Goal: Complete application form: Complete application form

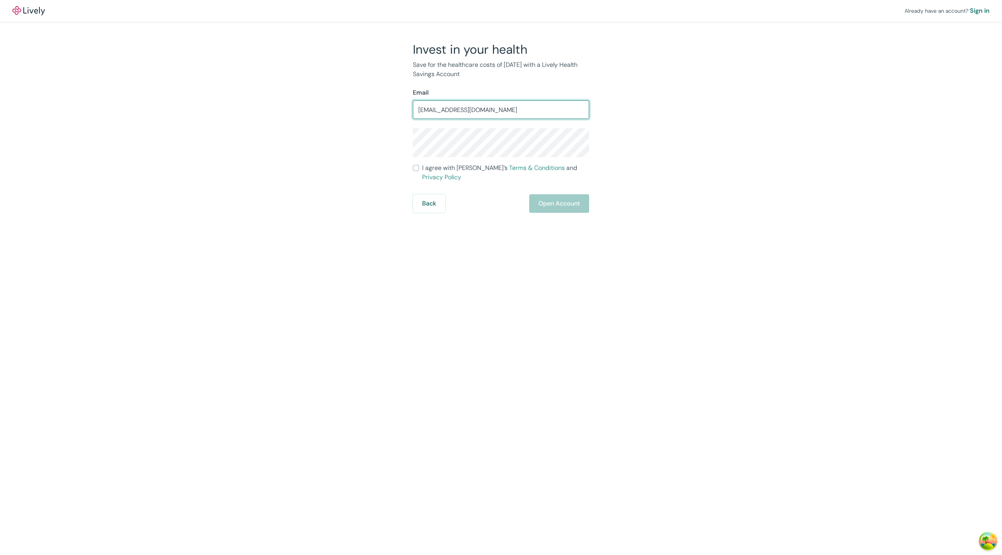
type input "royTEstBoostLively@livelytest.com"
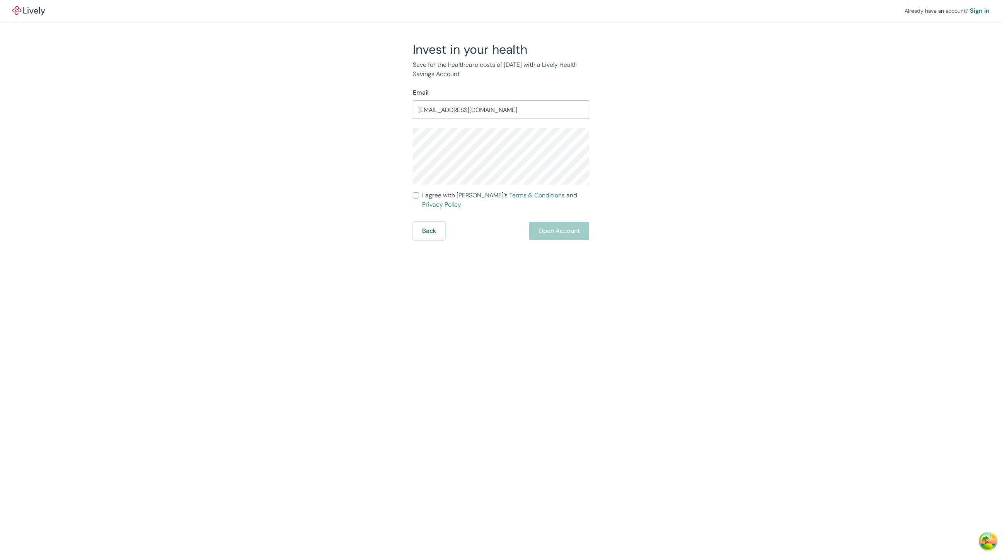
drag, startPoint x: 423, startPoint y: 311, endPoint x: 409, endPoint y: 272, distance: 41.6
click at [422, 310] on div "Already have an account? Sign in Invest in your health Save for the healthcare …" at bounding box center [501, 277] width 1002 height 555
drag, startPoint x: 416, startPoint y: 193, endPoint x: 441, endPoint y: 209, distance: 29.7
click at [417, 194] on input "I agree with Lively’s Terms & Conditions and Privacy Policy" at bounding box center [416, 195] width 6 height 6
checkbox input "true"
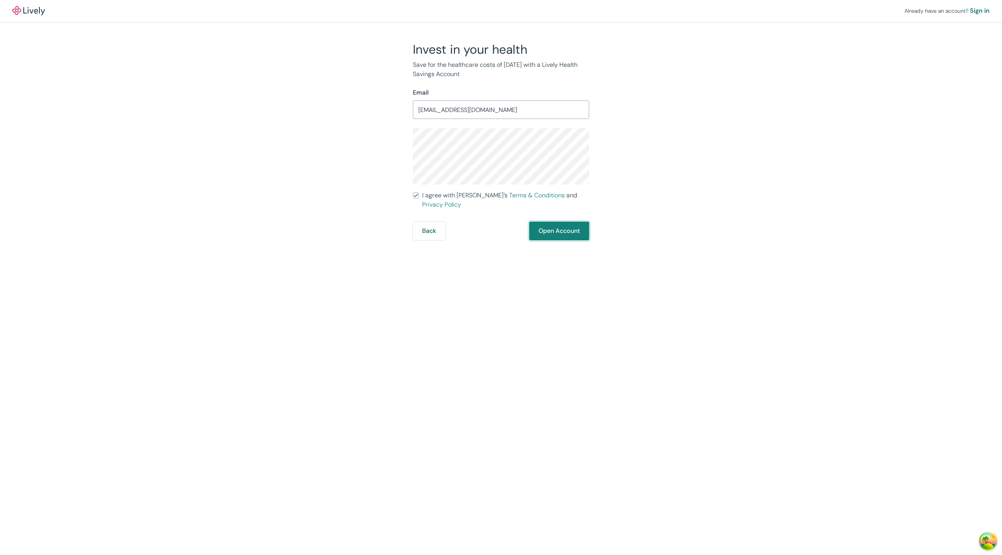
click at [573, 230] on button "Open Account" at bounding box center [559, 231] width 60 height 19
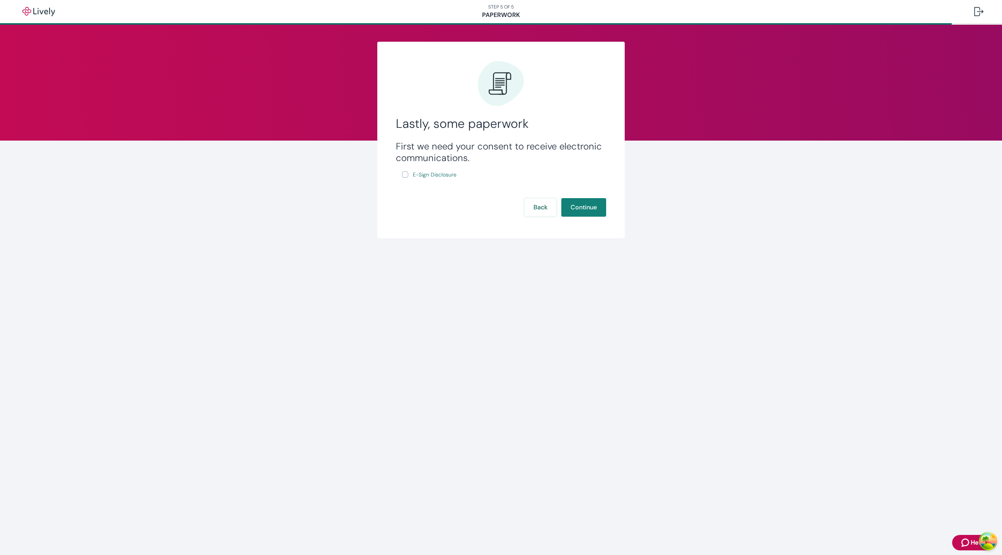
click at [407, 176] on input "E-Sign Disclosure" at bounding box center [405, 175] width 6 height 6
checkbox input "true"
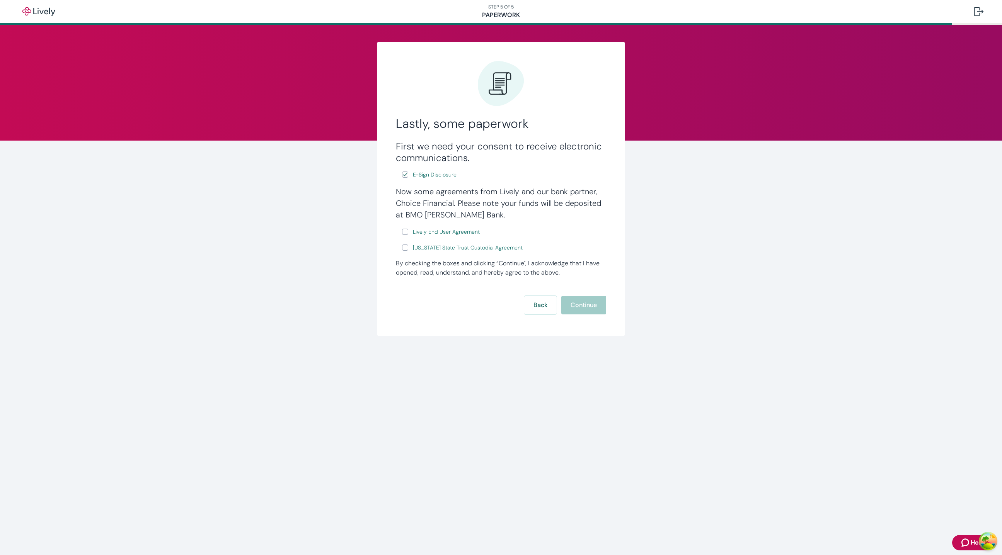
click at [411, 231] on label "Lively End User Agreement" at bounding box center [441, 232] width 79 height 10
click at [408, 231] on input "Lively End User Agreement" at bounding box center [405, 232] width 6 height 6
checkbox input "true"
click at [405, 245] on input "[US_STATE] State Trust Custodial Agreement" at bounding box center [405, 248] width 6 height 6
checkbox input "true"
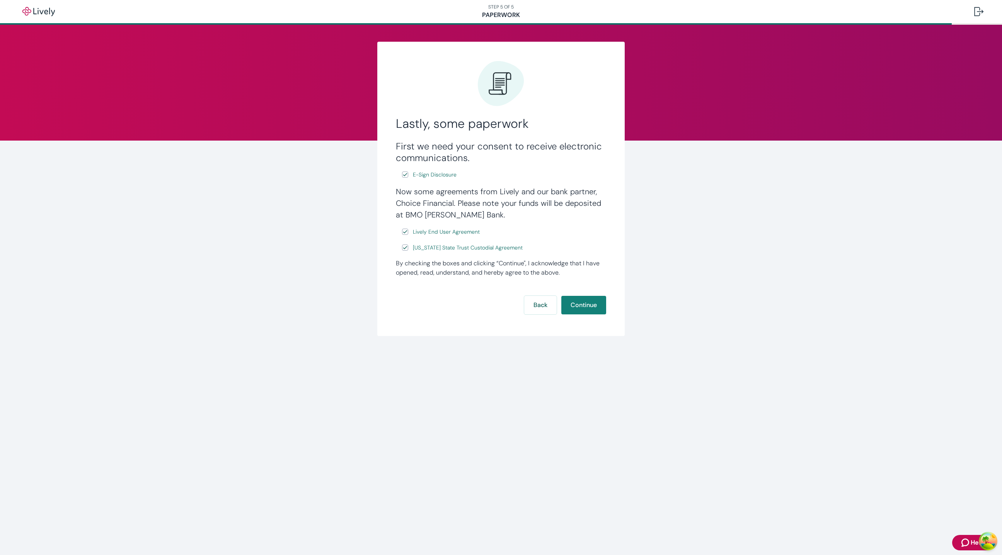
click at [271, 227] on div "Lastly, some paperwork First we need your consent to receive electronic communi…" at bounding box center [501, 199] width 1002 height 349
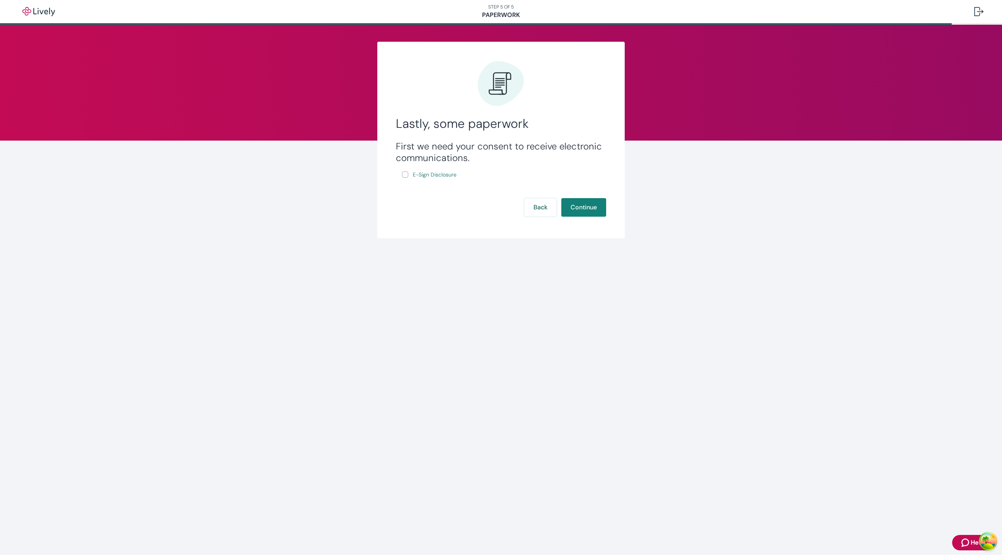
click at [406, 173] on input "E-Sign Disclosure" at bounding box center [405, 175] width 6 height 6
checkbox input "true"
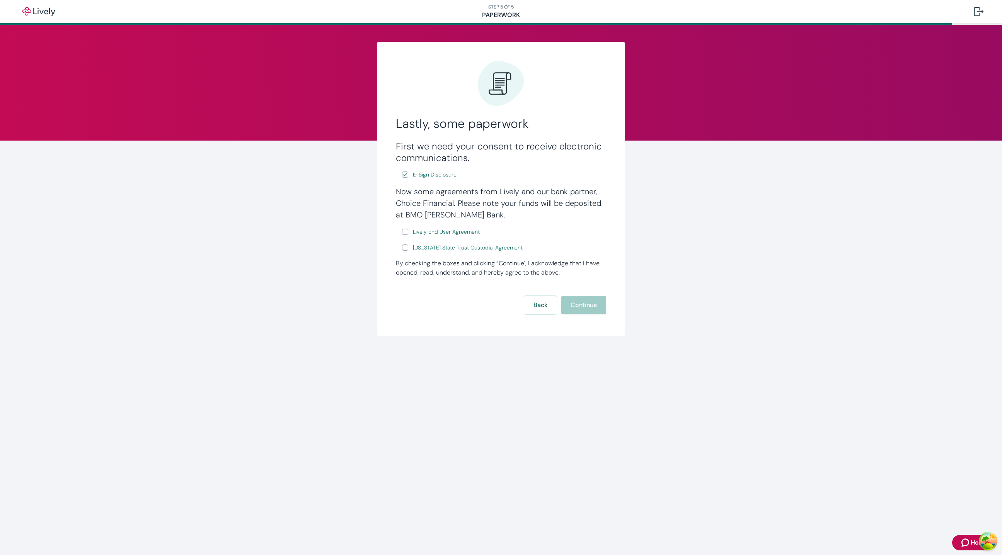
click at [481, 221] on div "Now some agreements from Lively and our bank partner, Choice Financial. Please …" at bounding box center [501, 219] width 210 height 67
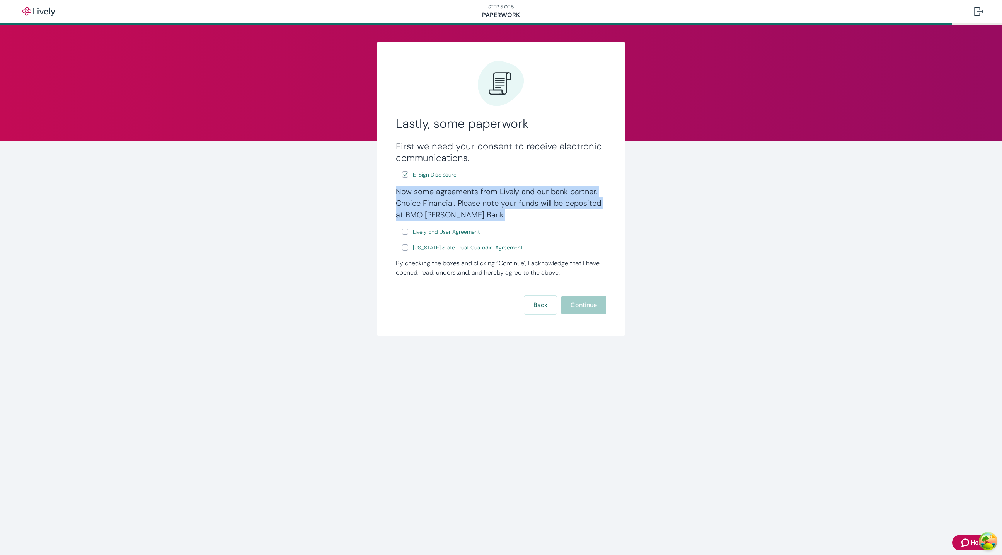
drag, startPoint x: 479, startPoint y: 215, endPoint x: 395, endPoint y: 194, distance: 86.6
click at [383, 189] on div "Lastly, some paperwork First we need your consent to receive electronic communi…" at bounding box center [500, 189] width 247 height 295
click at [485, 220] on h4 "Now some agreements from Lively and our bank partner, Choice Financial. Please …" at bounding box center [501, 203] width 210 height 35
drag, startPoint x: 471, startPoint y: 218, endPoint x: 404, endPoint y: 195, distance: 71.0
click at [404, 195] on h4 "Now some agreements from Lively and our bank partner, Choice Financial. Please …" at bounding box center [501, 203] width 210 height 35
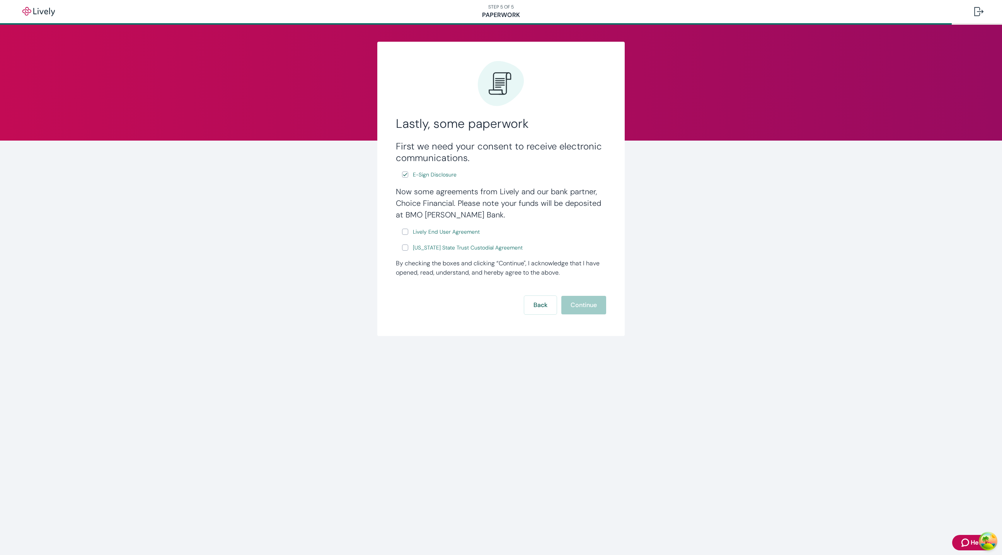
drag, startPoint x: 401, startPoint y: 194, endPoint x: 397, endPoint y: 192, distance: 4.9
click at [401, 194] on h4 "Now some agreements from Lively and our bank partner, Choice Financial. Please …" at bounding box center [501, 203] width 210 height 35
drag, startPoint x: 396, startPoint y: 192, endPoint x: 593, endPoint y: 192, distance: 197.5
click at [593, 192] on h4 "Now some agreements from Lively and our bank partner, Choice Financial. Please …" at bounding box center [501, 203] width 210 height 35
copy h4 "Now some agreements from Lively and our bank partner"
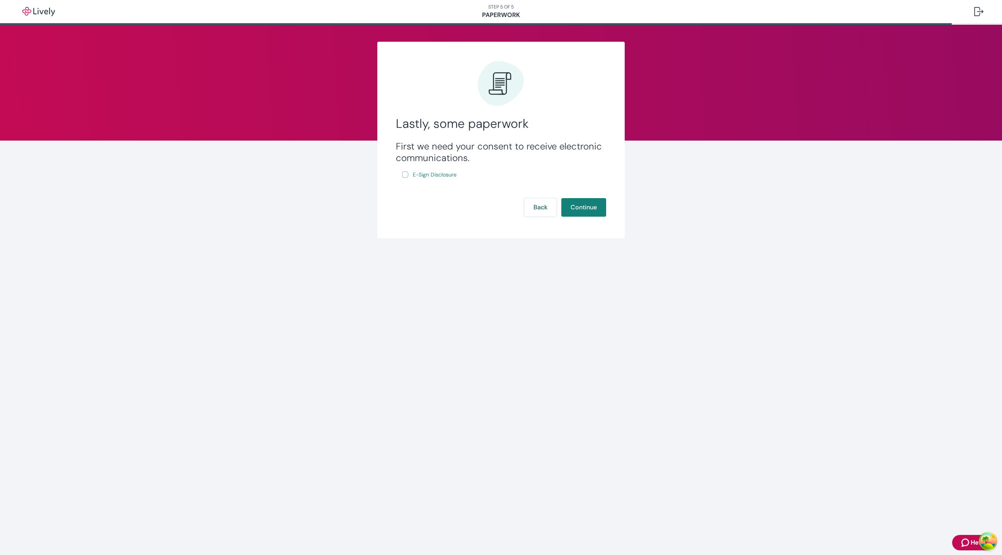
click at [404, 172] on input "E-Sign Disclosure" at bounding box center [405, 175] width 6 height 6
checkbox input "true"
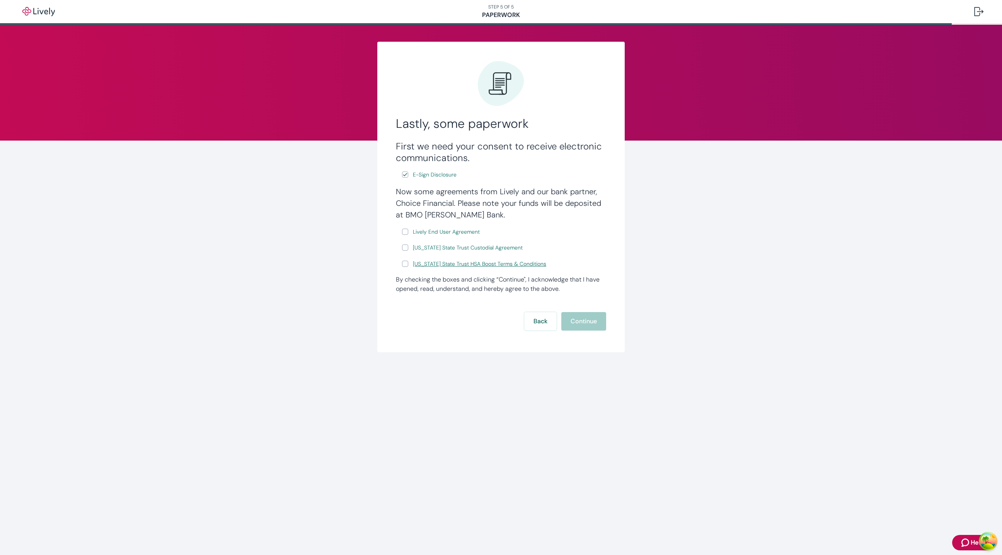
click at [448, 262] on span "[US_STATE] State Trust HSA Boost Terms & Conditions" at bounding box center [479, 264] width 133 height 8
click at [453, 243] on link "[US_STATE] State Trust Custodial Agreement" at bounding box center [467, 248] width 113 height 10
click at [409, 273] on label "[US_STATE] State Trust HSA Boost Terms & Conditions" at bounding box center [475, 274] width 146 height 10
click at [408, 273] on input "[US_STATE] State Trust HSA Boost Terms & Conditions" at bounding box center [405, 274] width 6 height 6
checkbox input "true"
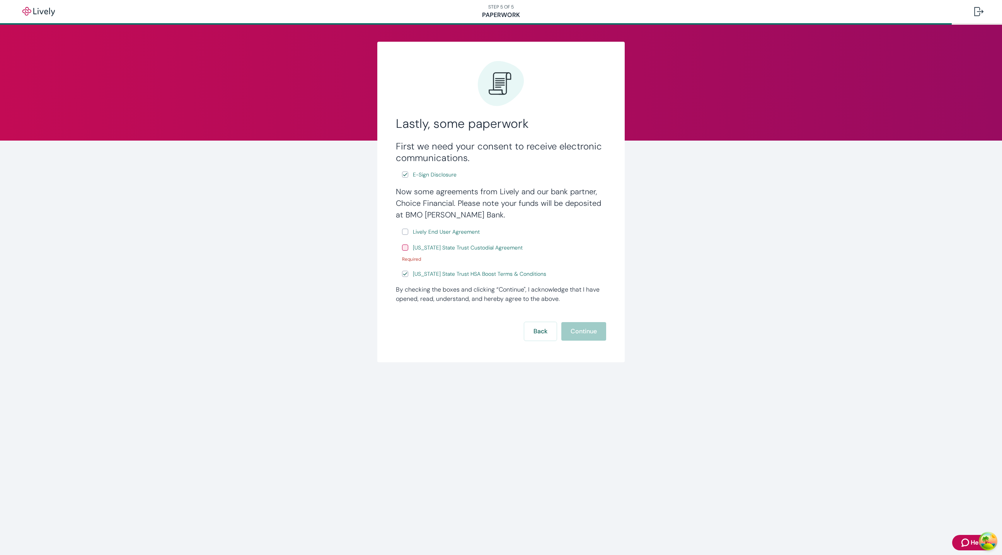
click at [403, 250] on input "[US_STATE] State Trust Custodial Agreement" at bounding box center [405, 248] width 6 height 6
checkbox input "true"
drag, startPoint x: 404, startPoint y: 235, endPoint x: 413, endPoint y: 251, distance: 18.5
click at [404, 235] on label "Lively End User Agreement" at bounding box center [441, 232] width 79 height 10
click at [404, 235] on input "Lively End User Agreement" at bounding box center [405, 232] width 6 height 6
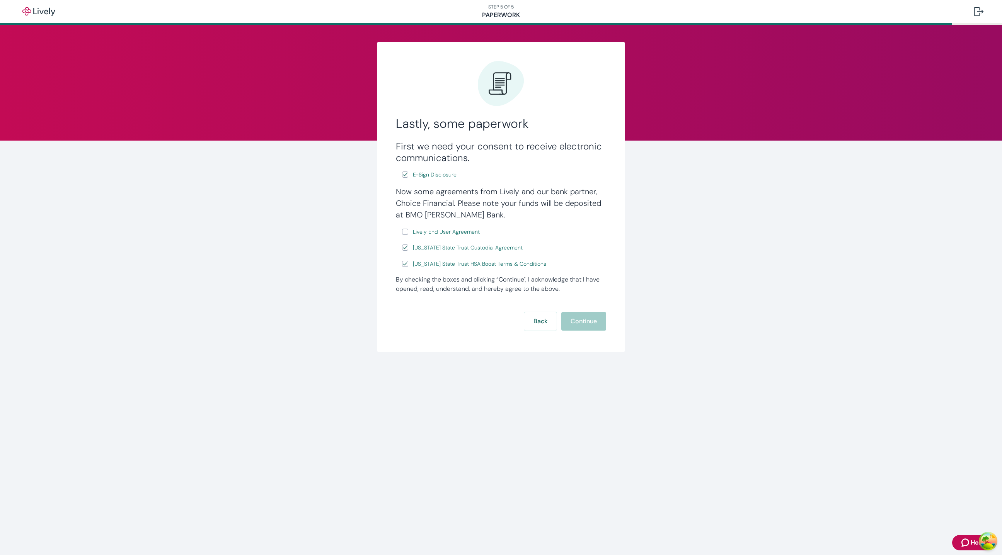
checkbox input "true"
click at [582, 316] on button "Continue" at bounding box center [583, 321] width 45 height 19
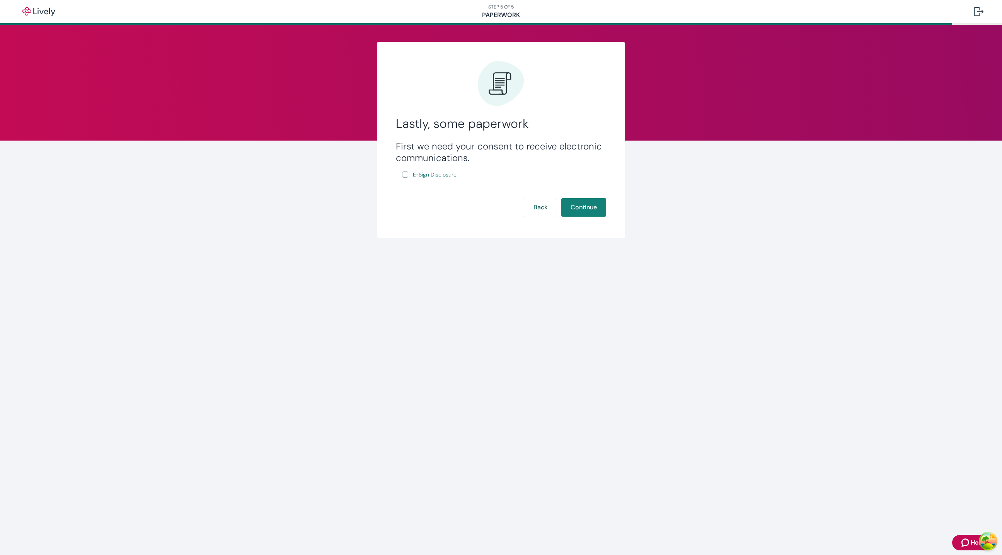
click at [405, 176] on input "E-Sign Disclosure" at bounding box center [405, 175] width 6 height 6
checkbox input "true"
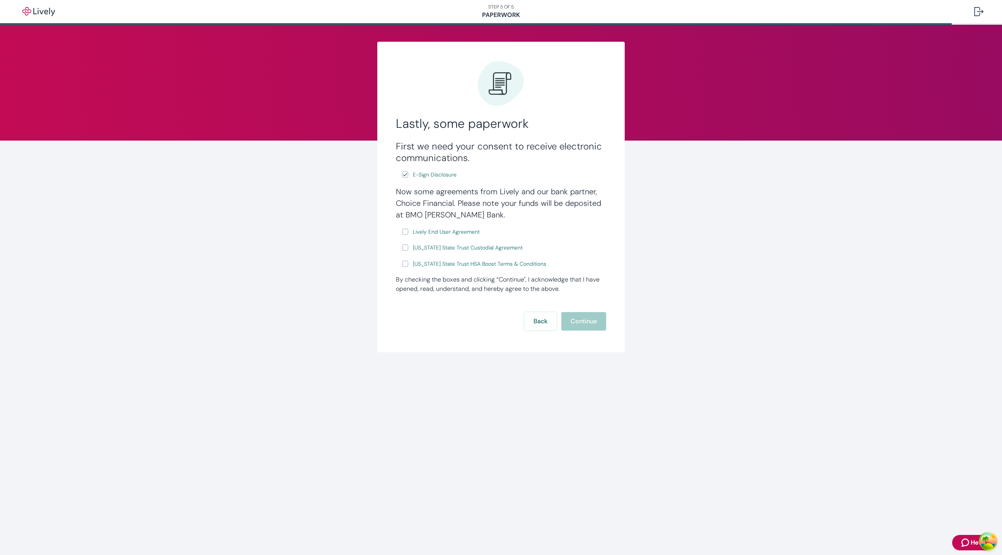
click at [404, 230] on input "Lively End User Agreement" at bounding box center [405, 232] width 6 height 6
checkbox input "true"
click at [404, 245] on input "[US_STATE] State Trust Custodial Agreement" at bounding box center [405, 248] width 6 height 6
checkbox input "true"
click at [407, 266] on input "[US_STATE] State Trust HSA Boost Terms & Conditions" at bounding box center [405, 264] width 6 height 6
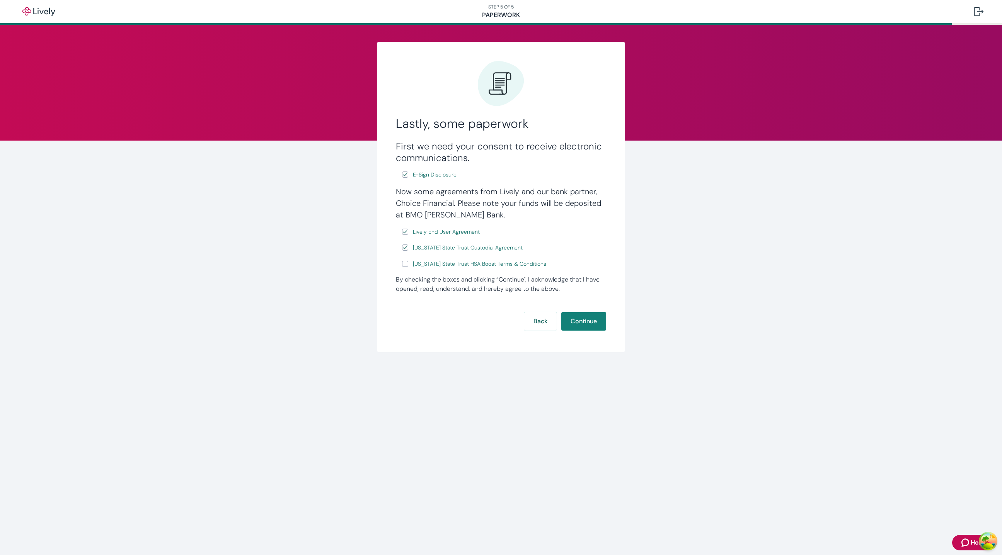
checkbox input "true"
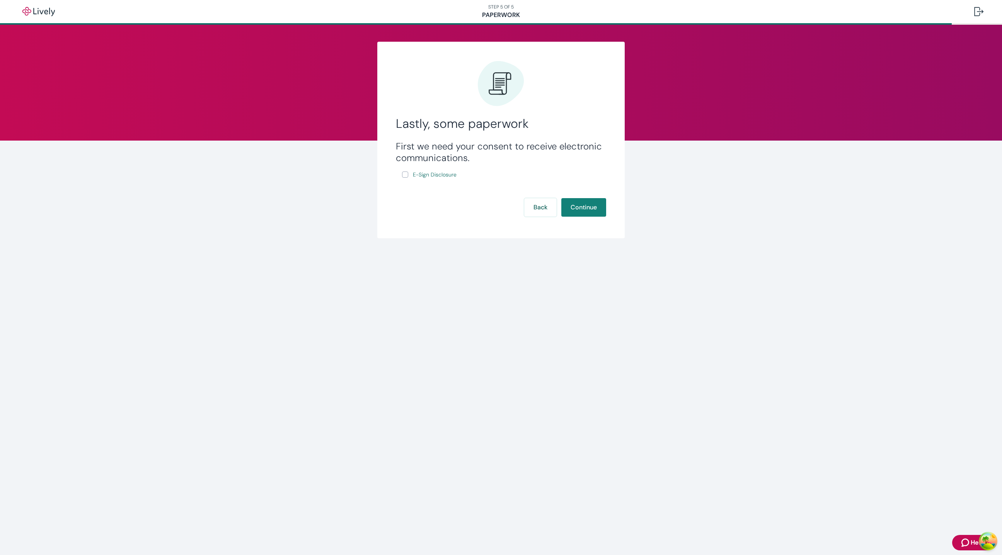
click at [404, 175] on input "E-Sign Disclosure" at bounding box center [405, 175] width 6 height 6
checkbox input "true"
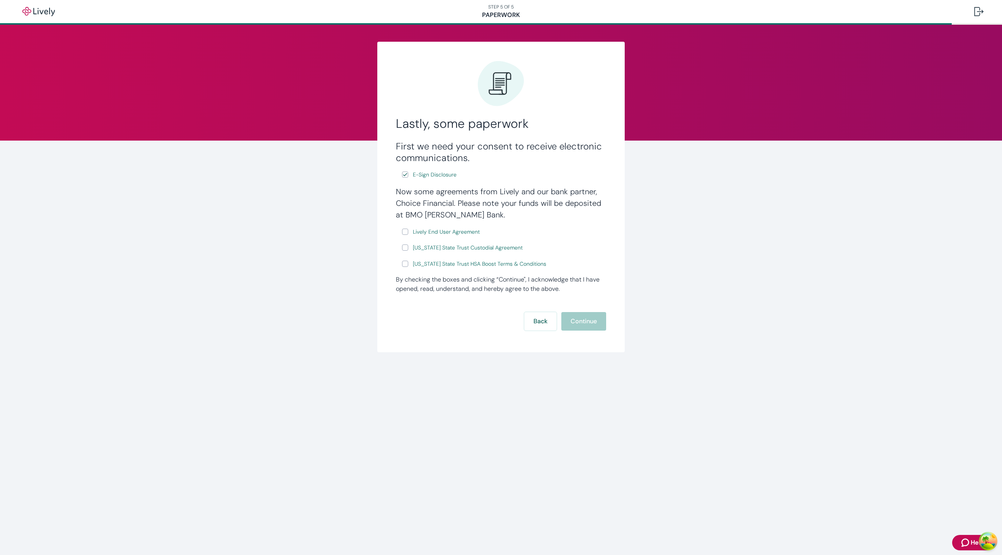
click at [283, 204] on div "Lastly, some paperwork First we need your consent to receive electronic communi…" at bounding box center [501, 207] width 1002 height 365
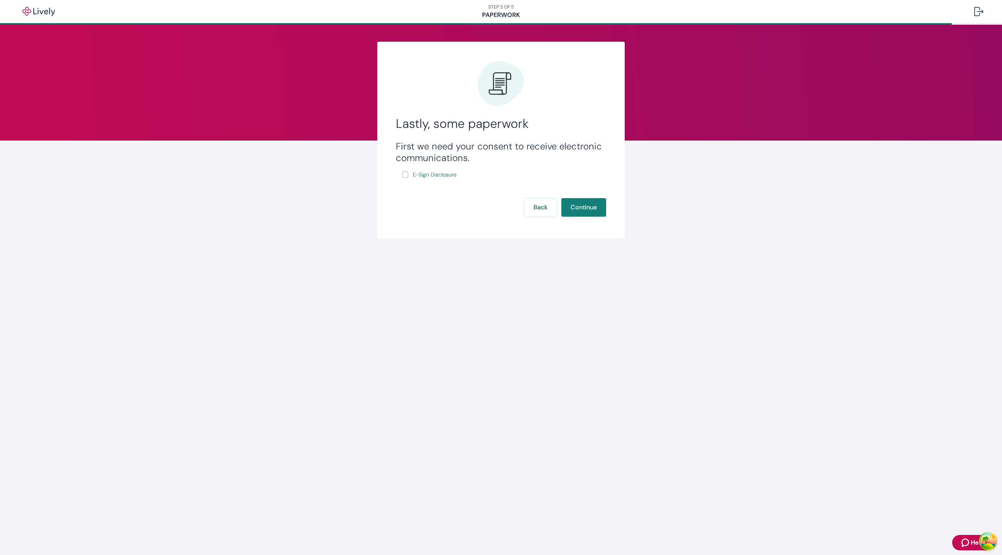
click at [404, 174] on input "E-Sign Disclosure" at bounding box center [405, 175] width 6 height 6
checkbox input "true"
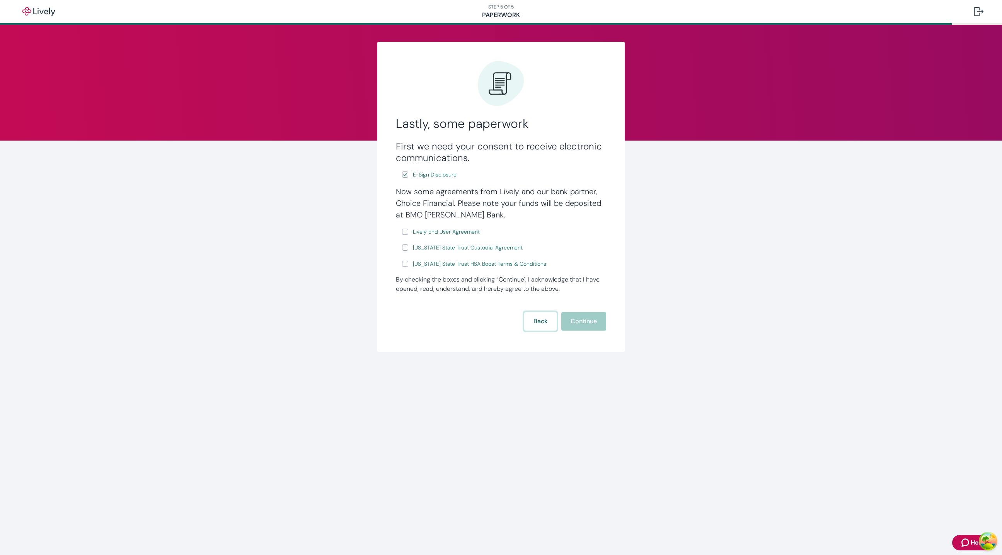
click at [538, 317] on button "Back" at bounding box center [540, 321] width 32 height 19
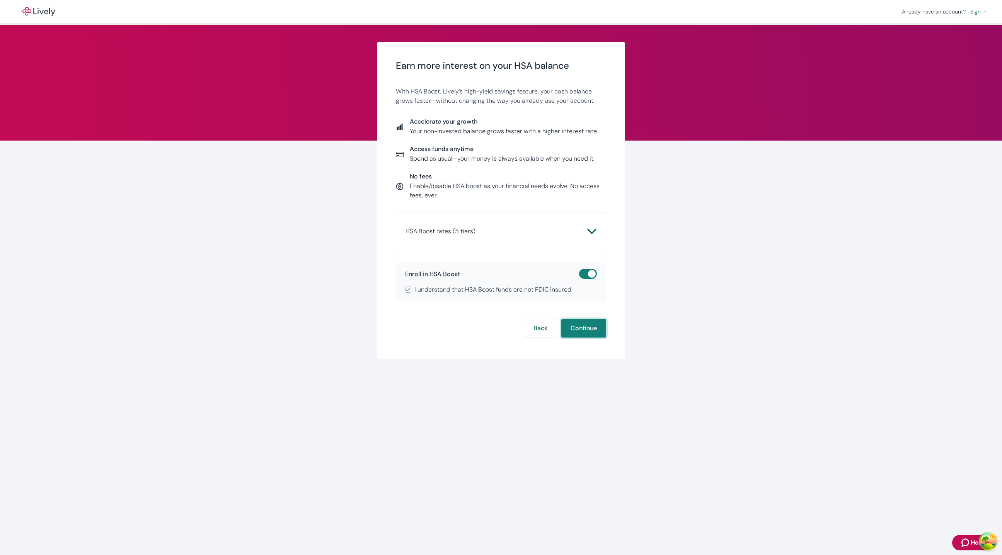
click at [584, 325] on button "Continue" at bounding box center [583, 328] width 45 height 19
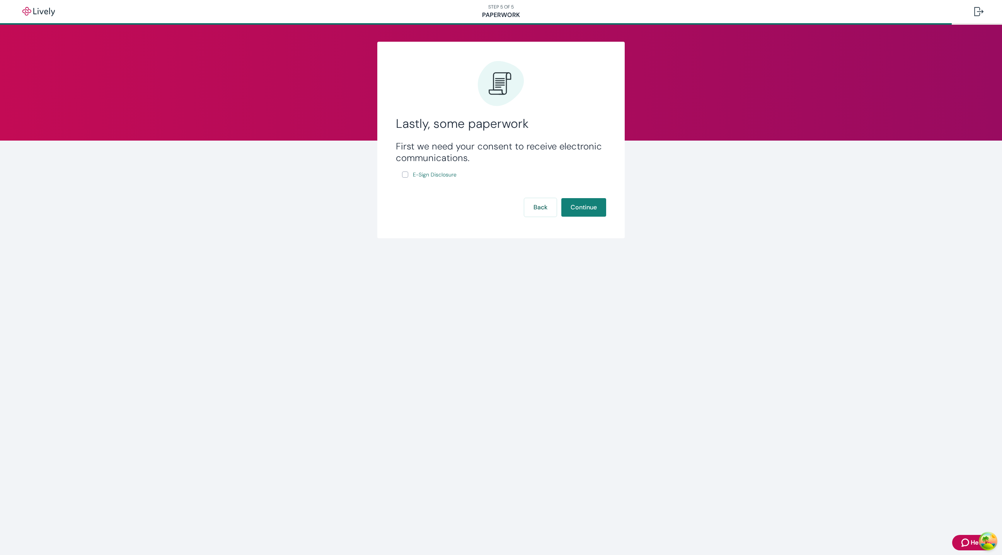
click at [403, 175] on input "E-Sign Disclosure" at bounding box center [405, 175] width 6 height 6
checkbox input "true"
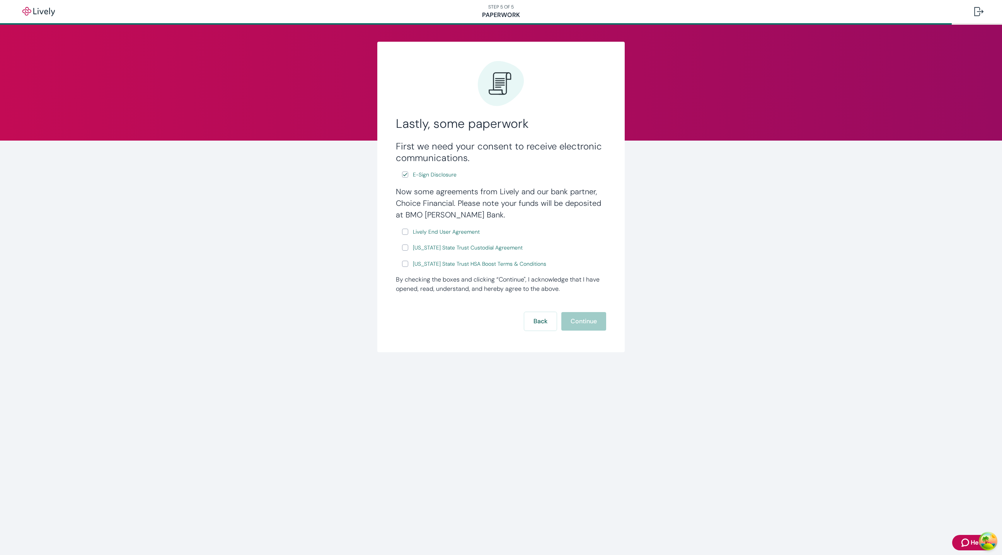
click at [407, 266] on input "Wyoming State Trust HSA Boost Terms & Conditions" at bounding box center [405, 264] width 6 height 6
checkbox input "true"
click at [639, 271] on div "Lastly, some paperwork First we need your consent to receive electronic communi…" at bounding box center [500, 197] width 371 height 311
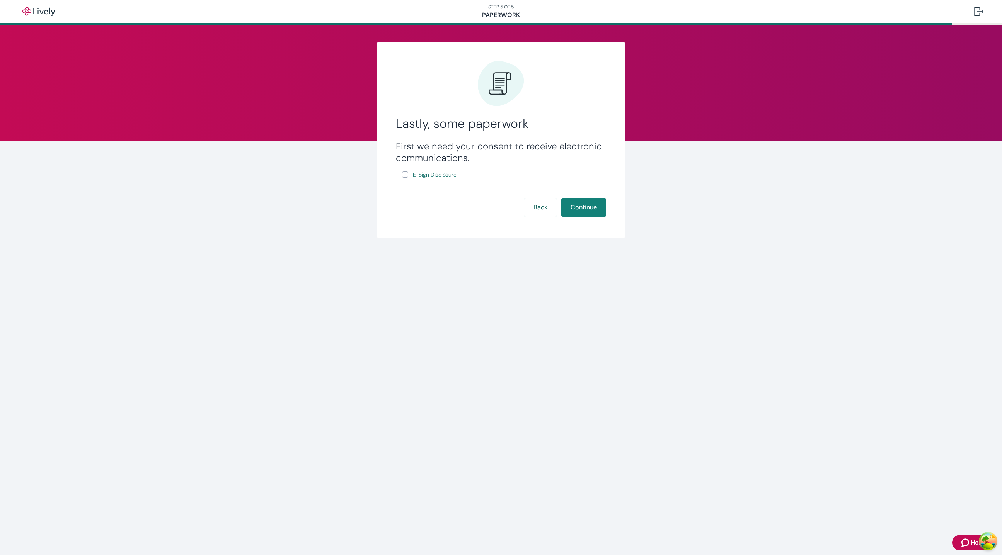
click at [414, 178] on span "E-Sign Disclosure" at bounding box center [435, 175] width 44 height 8
click at [403, 176] on input "E-Sign Disclosure" at bounding box center [405, 175] width 6 height 6
checkbox input "true"
click at [403, 174] on div "First we need your consent to receive electronic communications. E-Sign Disclos…" at bounding box center [501, 160] width 210 height 39
click at [403, 174] on input "E-Sign Disclosure" at bounding box center [405, 175] width 6 height 6
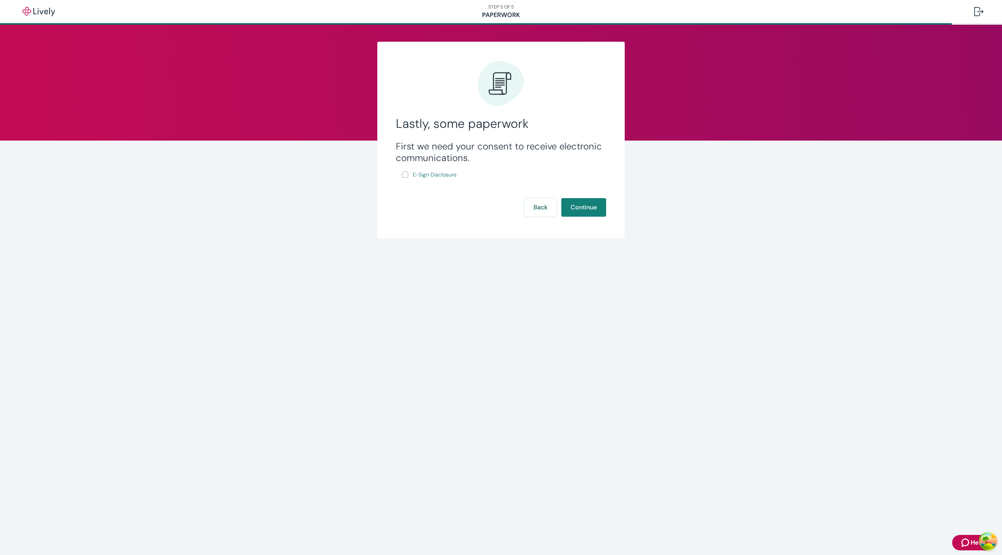
checkbox input "true"
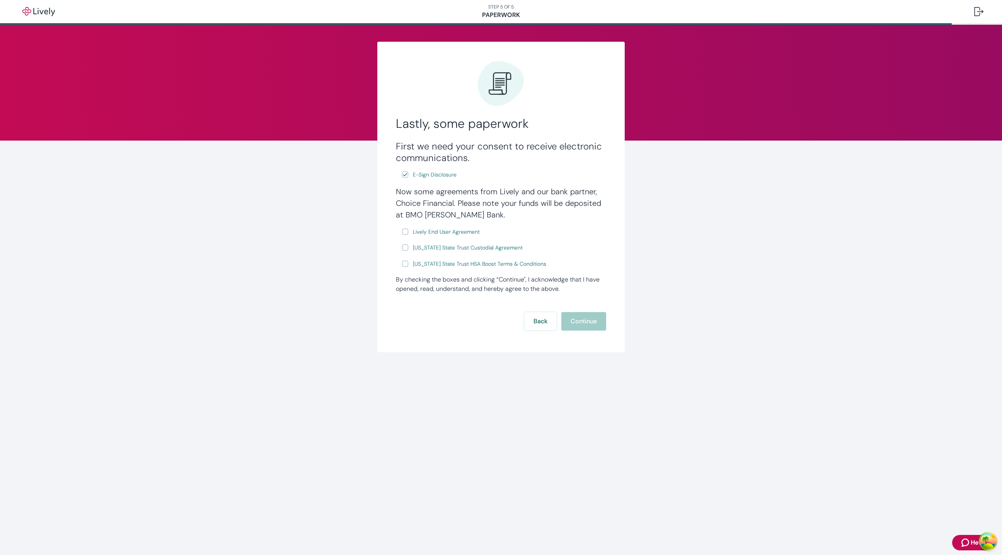
drag, startPoint x: 272, startPoint y: 176, endPoint x: 276, endPoint y: 177, distance: 3.9
click at [273, 176] on div "Lastly, some paperwork First we need your consent to receive electronic communi…" at bounding box center [501, 207] width 1002 height 365
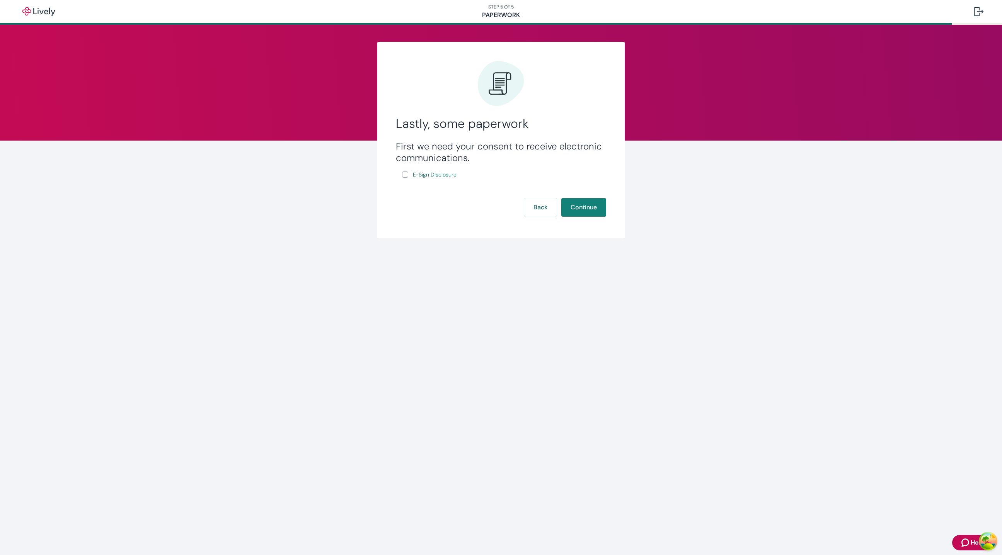
click at [406, 174] on input "E-Sign Disclosure" at bounding box center [405, 175] width 6 height 6
checkbox input "true"
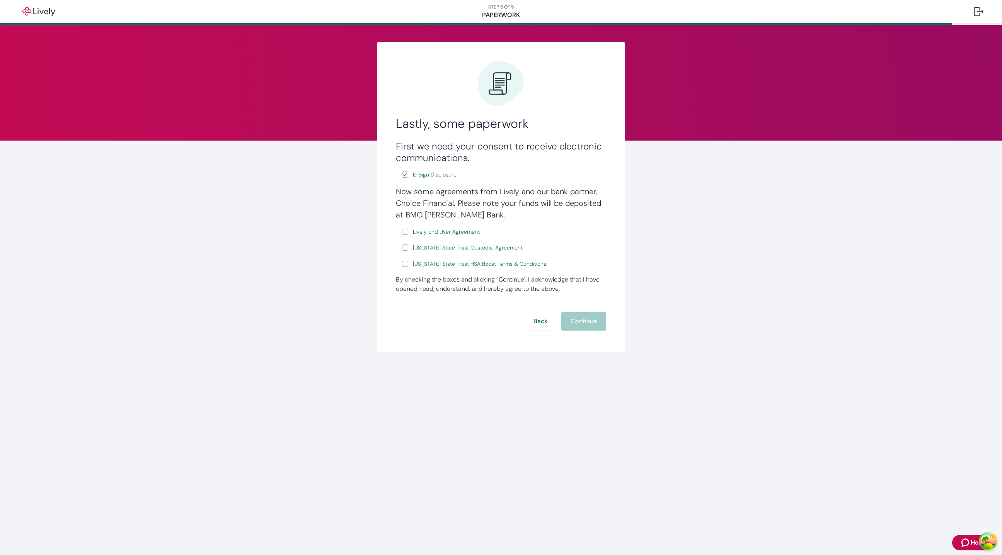
click at [308, 233] on div "Lastly, some paperwork First we need your consent to receive electronic communi…" at bounding box center [501, 207] width 1002 height 365
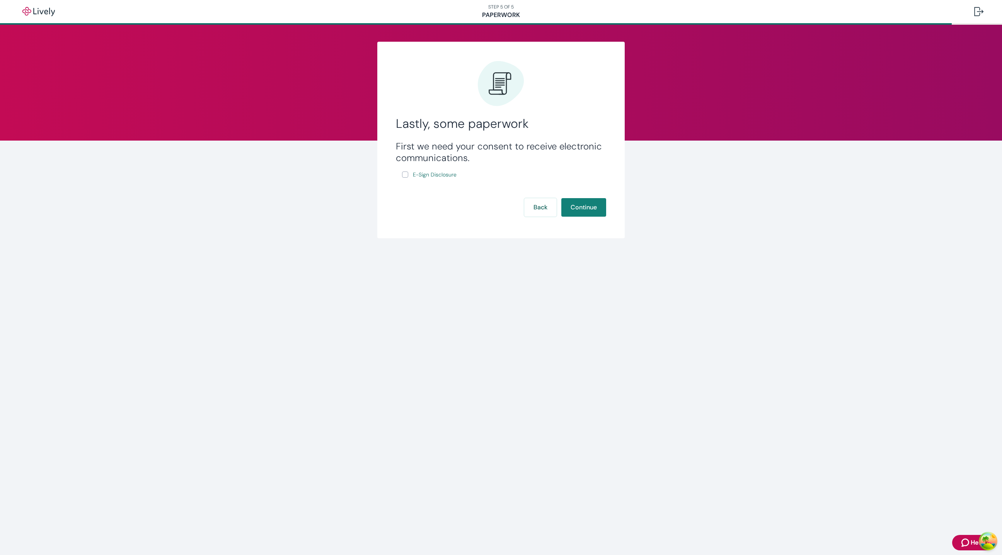
click at [407, 174] on input "E-Sign Disclosure" at bounding box center [405, 175] width 6 height 6
checkbox input "true"
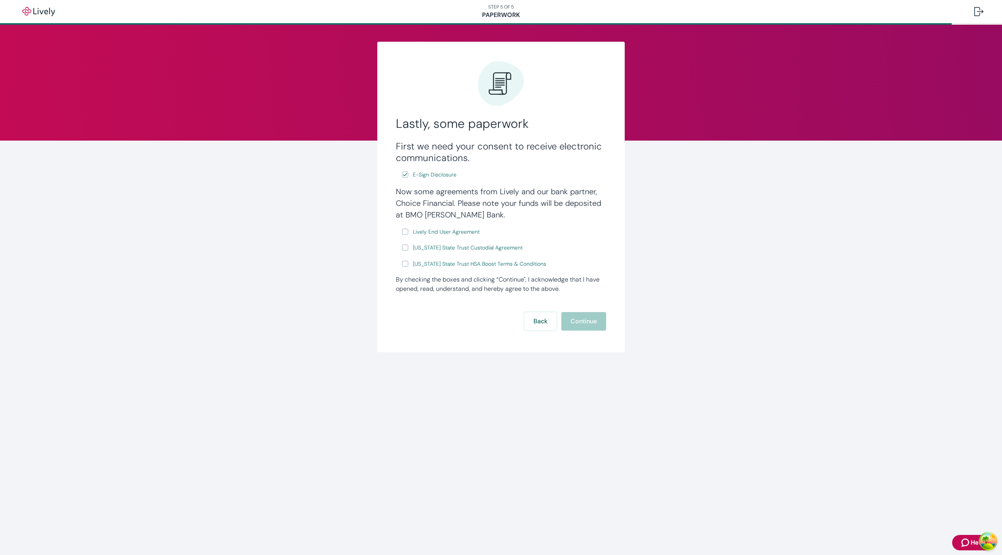
click at [182, 287] on div "Lastly, some paperwork First we need your consent to receive electronic communi…" at bounding box center [501, 207] width 1002 height 365
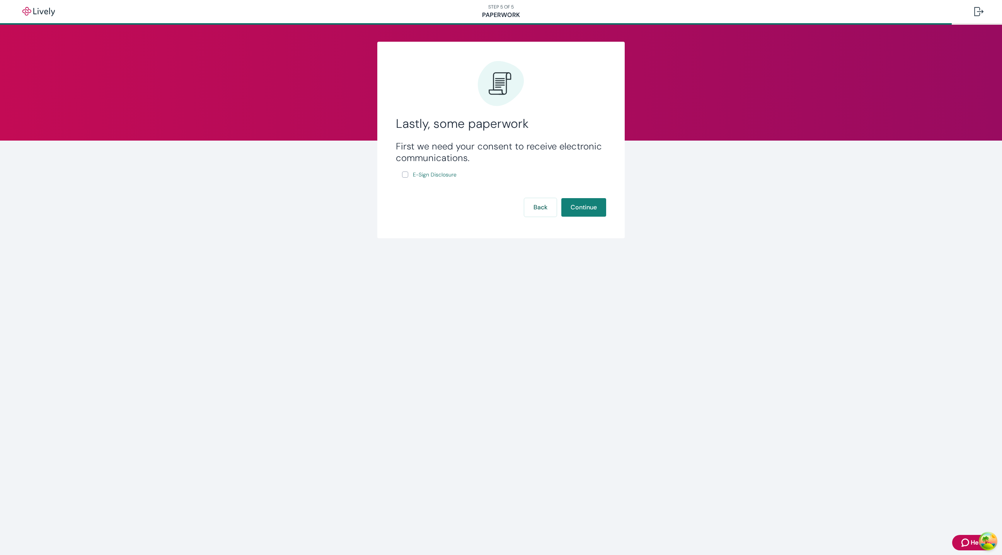
drag, startPoint x: 400, startPoint y: 174, endPoint x: 405, endPoint y: 174, distance: 5.0
click at [404, 174] on div "First we need your consent to receive electronic communications. E-Sign Disclos…" at bounding box center [501, 160] width 210 height 39
click at [405, 174] on input "E-Sign Disclosure" at bounding box center [405, 175] width 6 height 6
checkbox input "true"
click at [976, 12] on div at bounding box center [978, 11] width 9 height 9
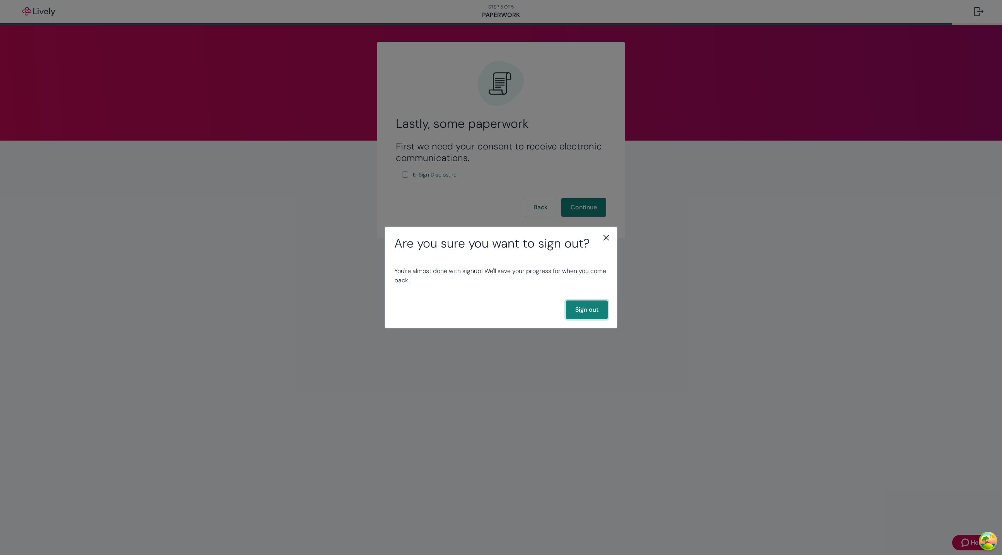
click at [573, 315] on button "Sign out" at bounding box center [587, 310] width 42 height 19
